Goal: Task Accomplishment & Management: Use online tool/utility

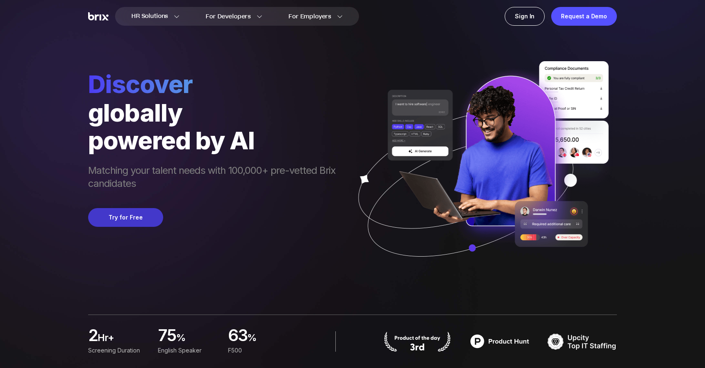
click at [131, 213] on button "Try for Free" at bounding box center [125, 217] width 75 height 19
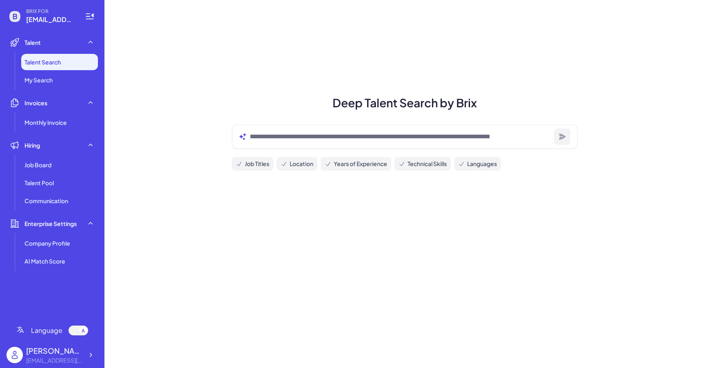
click at [275, 143] on div at bounding box center [405, 136] width 346 height 24
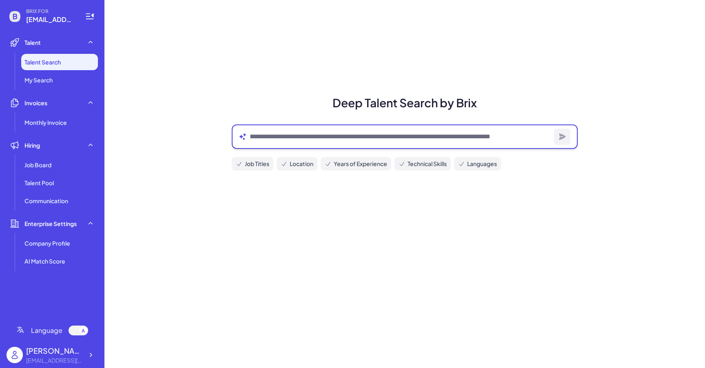
click at [273, 140] on textarea at bounding box center [400, 137] width 301 height 10
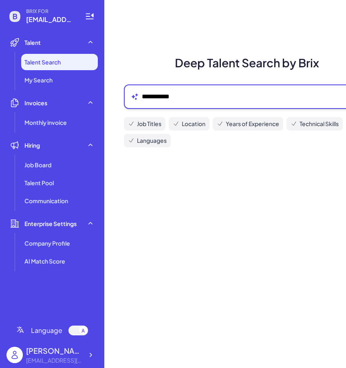
click at [233, 93] on textarea "**********" at bounding box center [243, 97] width 202 height 10
type textarea "**********"
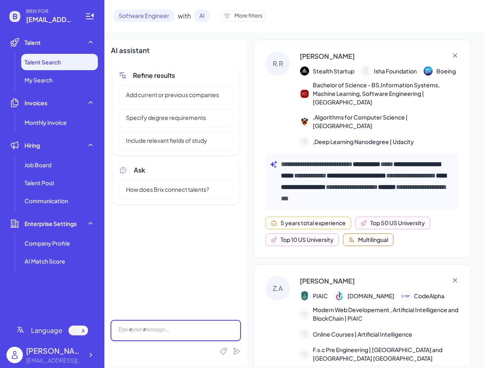
click at [160, 324] on div at bounding box center [176, 330] width 130 height 20
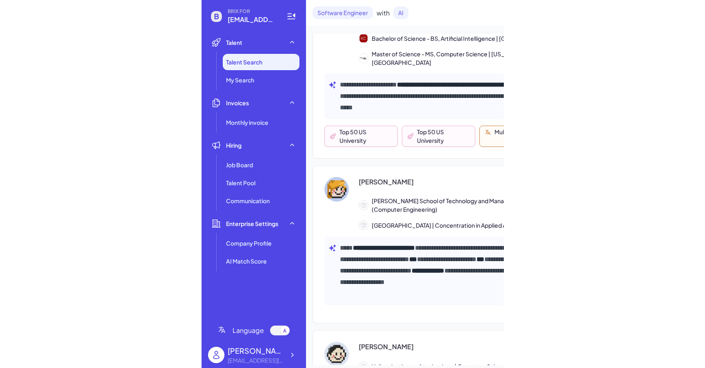
scroll to position [2428, 0]
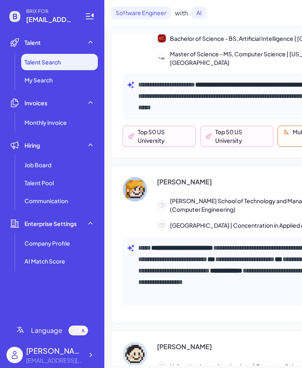
click at [236, 165] on div "**********" at bounding box center [247, 244] width 273 height 158
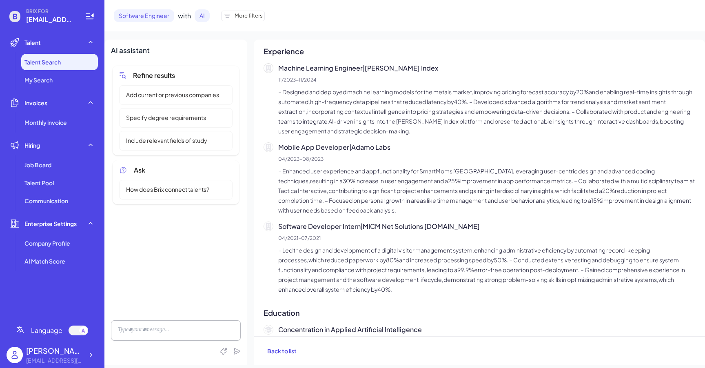
scroll to position [0, 0]
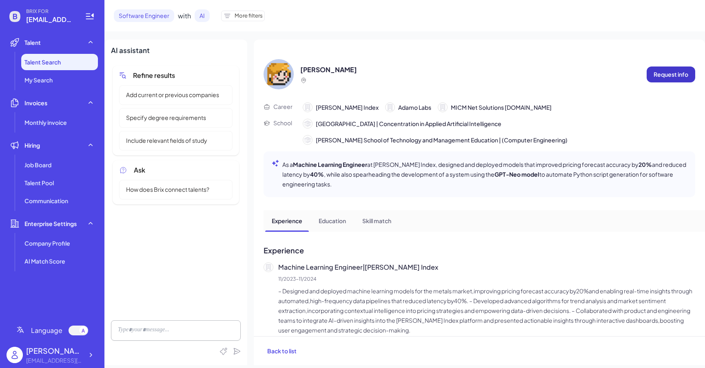
click at [668, 78] on p "Request info" at bounding box center [671, 74] width 35 height 9
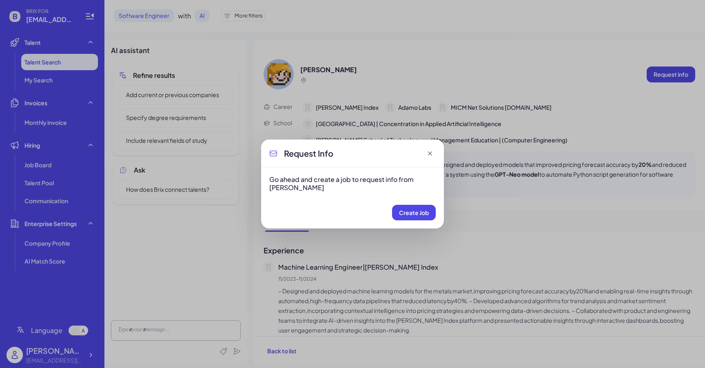
click at [429, 153] on icon at bounding box center [430, 153] width 8 height 8
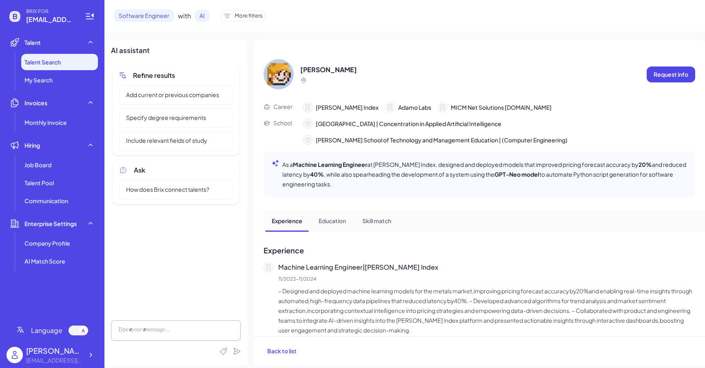
click at [128, 18] on span "Software Engineer" at bounding box center [144, 15] width 60 height 13
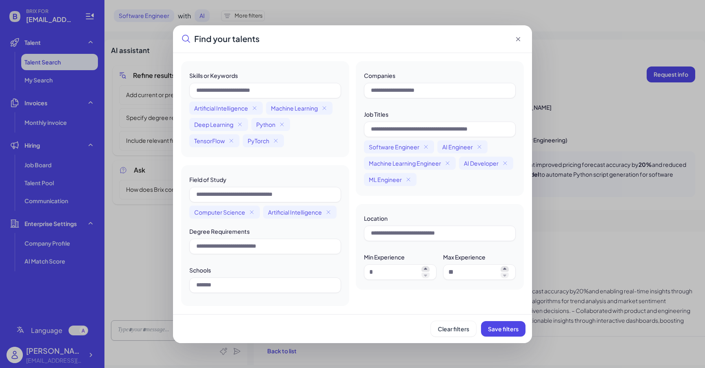
click at [60, 57] on div "Find your talents Skills or Keywords Artificial Intelligence Machine Learning D…" at bounding box center [352, 184] width 705 height 368
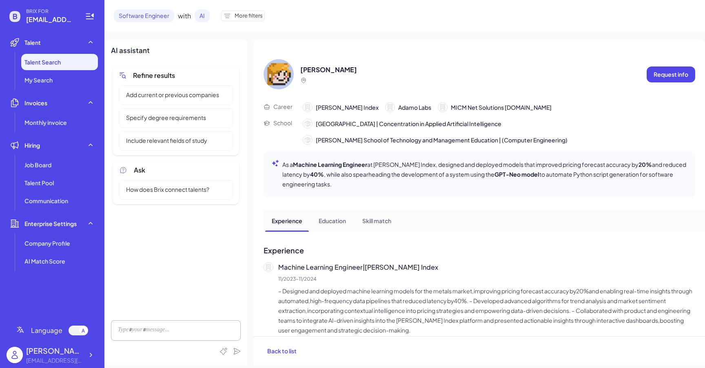
click at [60, 65] on span "Talent Search" at bounding box center [42, 62] width 36 height 8
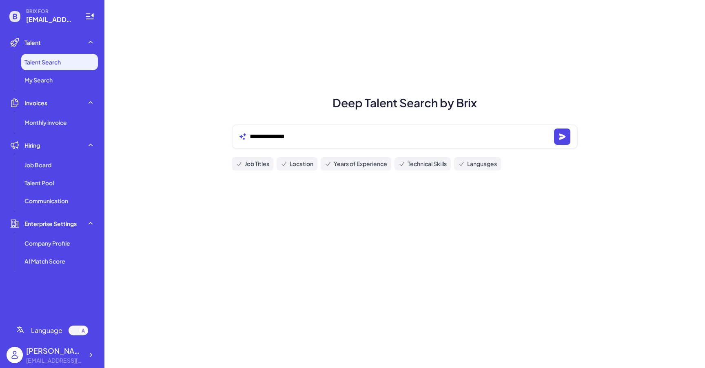
click at [11, 16] on icon at bounding box center [14, 16] width 11 height 11
click at [42, 77] on span "My Search" at bounding box center [38, 80] width 28 height 8
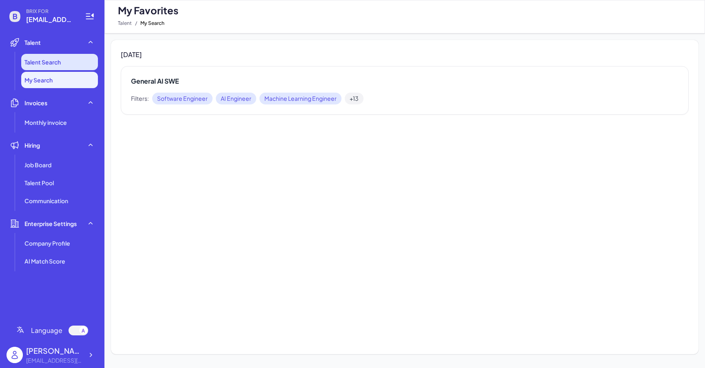
click at [42, 64] on span "Talent Search" at bounding box center [42, 62] width 36 height 8
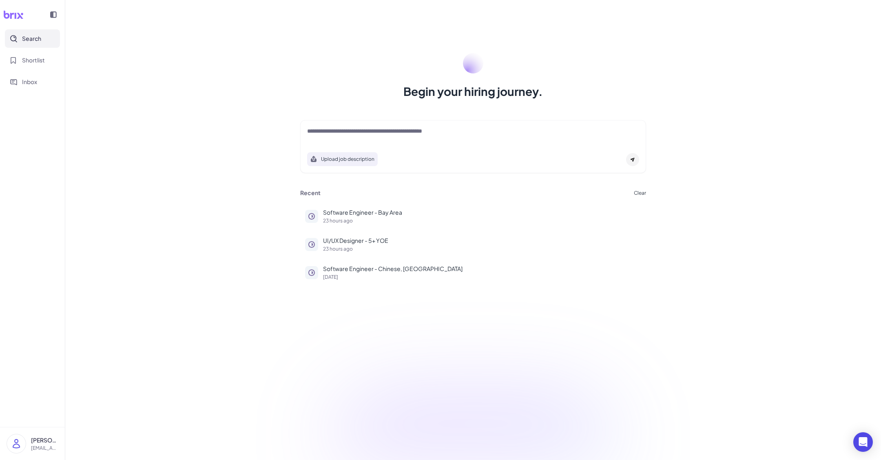
click at [336, 131] on textarea at bounding box center [473, 132] width 332 height 10
type textarea "*"
click at [367, 211] on p "Software Engineer - Bay Area" at bounding box center [482, 212] width 318 height 9
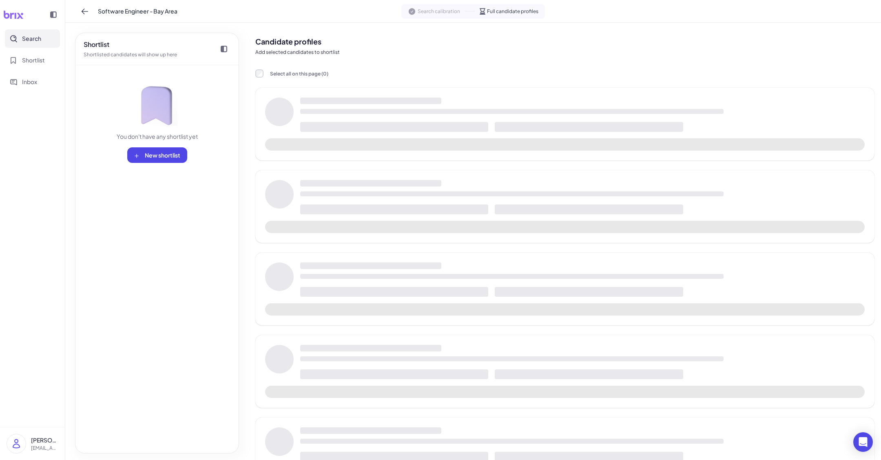
click at [471, 55] on p "Add selected candidates to shortlist" at bounding box center [564, 52] width 619 height 7
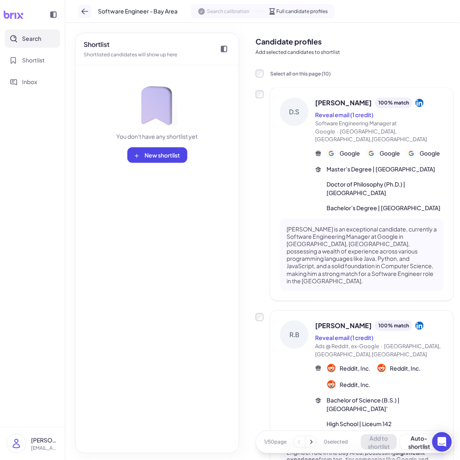
click at [82, 7] on button at bounding box center [84, 11] width 13 height 13
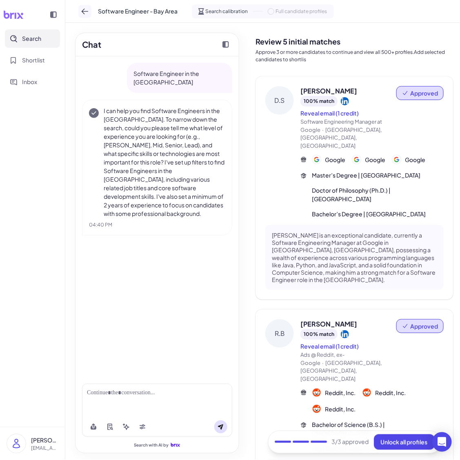
click at [84, 12] on icon at bounding box center [85, 11] width 8 height 8
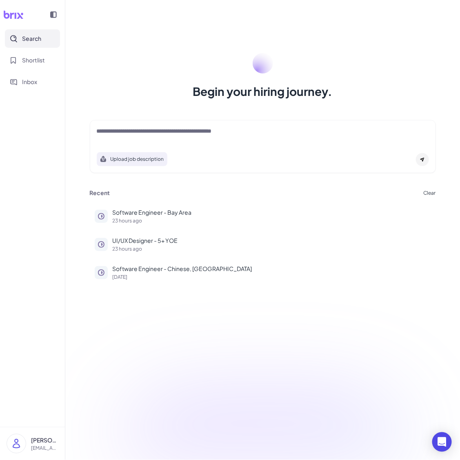
click at [194, 146] on div "Upload job description" at bounding box center [263, 146] width 346 height 53
click at [194, 138] on div at bounding box center [263, 135] width 332 height 16
click at [185, 133] on textarea at bounding box center [263, 132] width 332 height 10
type textarea "**********"
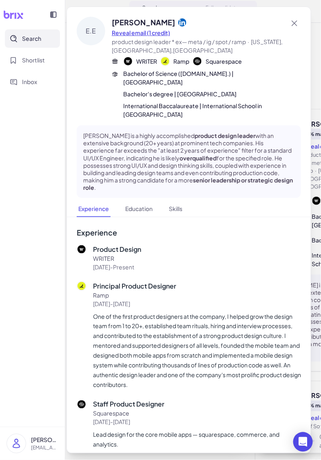
click at [160, 33] on button "Reveal email (1 credit)" at bounding box center [141, 33] width 58 height 9
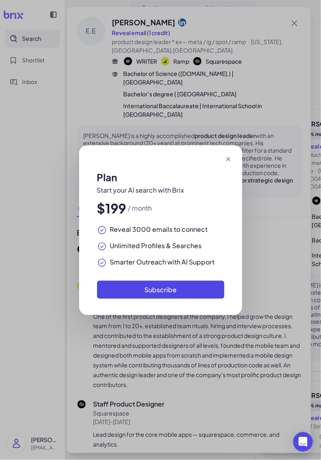
click at [230, 160] on icon at bounding box center [228, 159] width 4 height 4
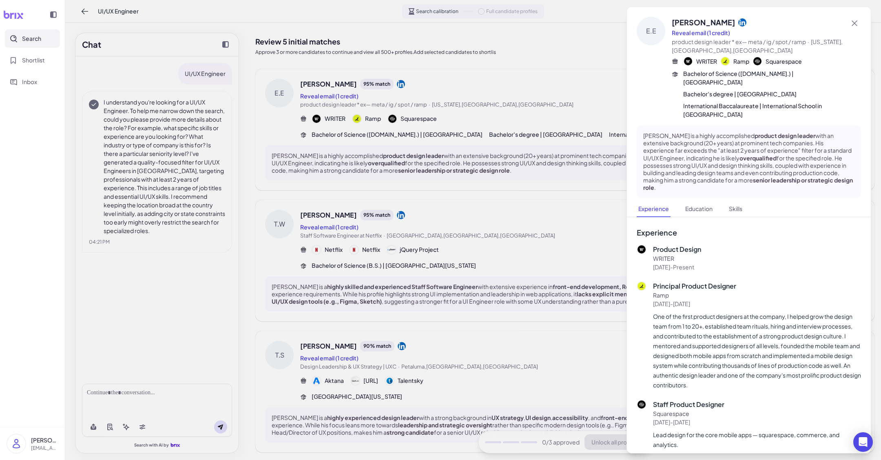
click at [12, 16] on icon at bounding box center [13, 15] width 20 height 8
click at [12, 17] on icon at bounding box center [13, 15] width 20 height 8
click at [47, 16] on div at bounding box center [53, 15] width 16 height 16
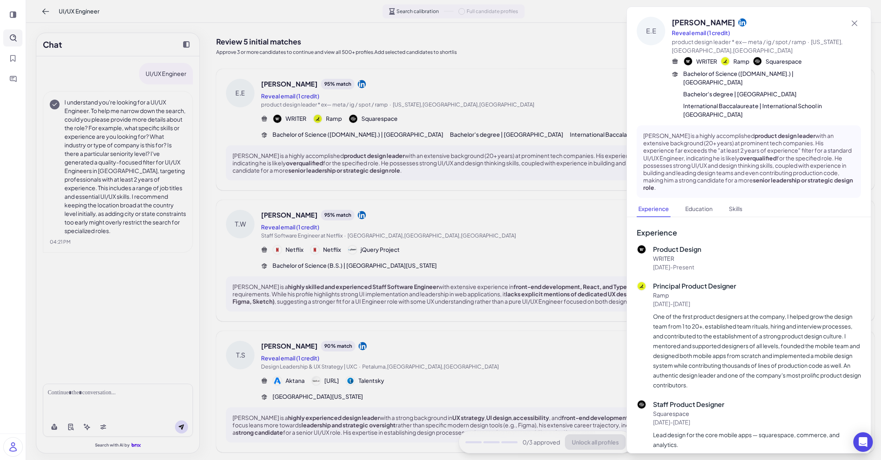
click at [23, 10] on div at bounding box center [13, 14] width 26 height 29
click at [19, 10] on div at bounding box center [12, 15] width 19 height 16
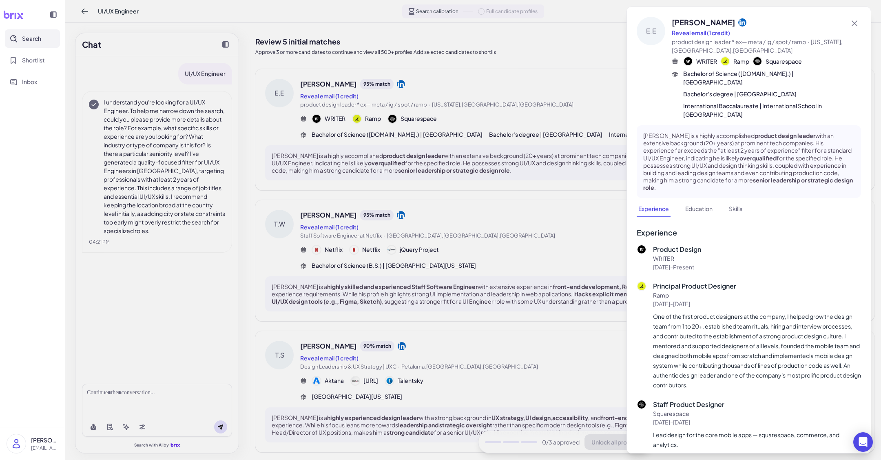
click at [82, 14] on div at bounding box center [440, 230] width 881 height 460
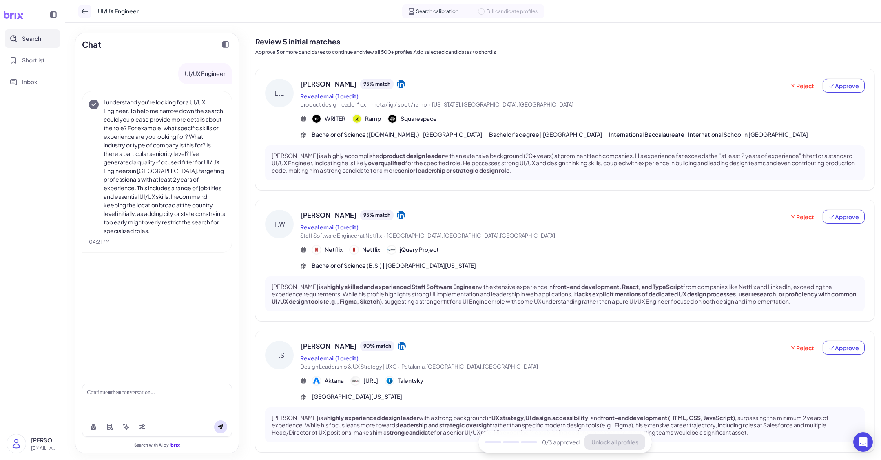
click at [86, 12] on icon at bounding box center [85, 11] width 8 height 8
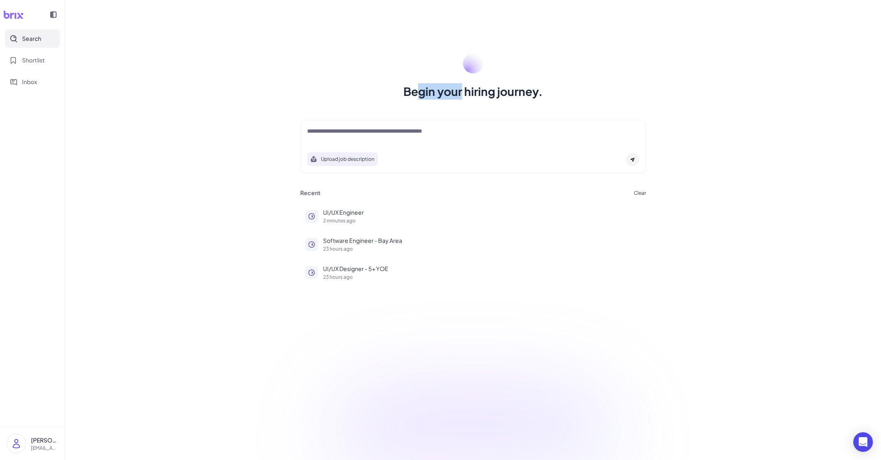
drag, startPoint x: 423, startPoint y: 95, endPoint x: 470, endPoint y: 95, distance: 46.5
click at [470, 95] on h1 "Begin your hiring journey." at bounding box center [473, 91] width 140 height 16
click at [393, 94] on div "Begin your hiring journey." at bounding box center [473, 76] width 366 height 47
drag, startPoint x: 396, startPoint y: 92, endPoint x: 599, endPoint y: 93, distance: 203.2
click at [599, 93] on div "Begin your hiring journey." at bounding box center [473, 76] width 366 height 47
